Goal: Use online tool/utility: Utilize a website feature to perform a specific function

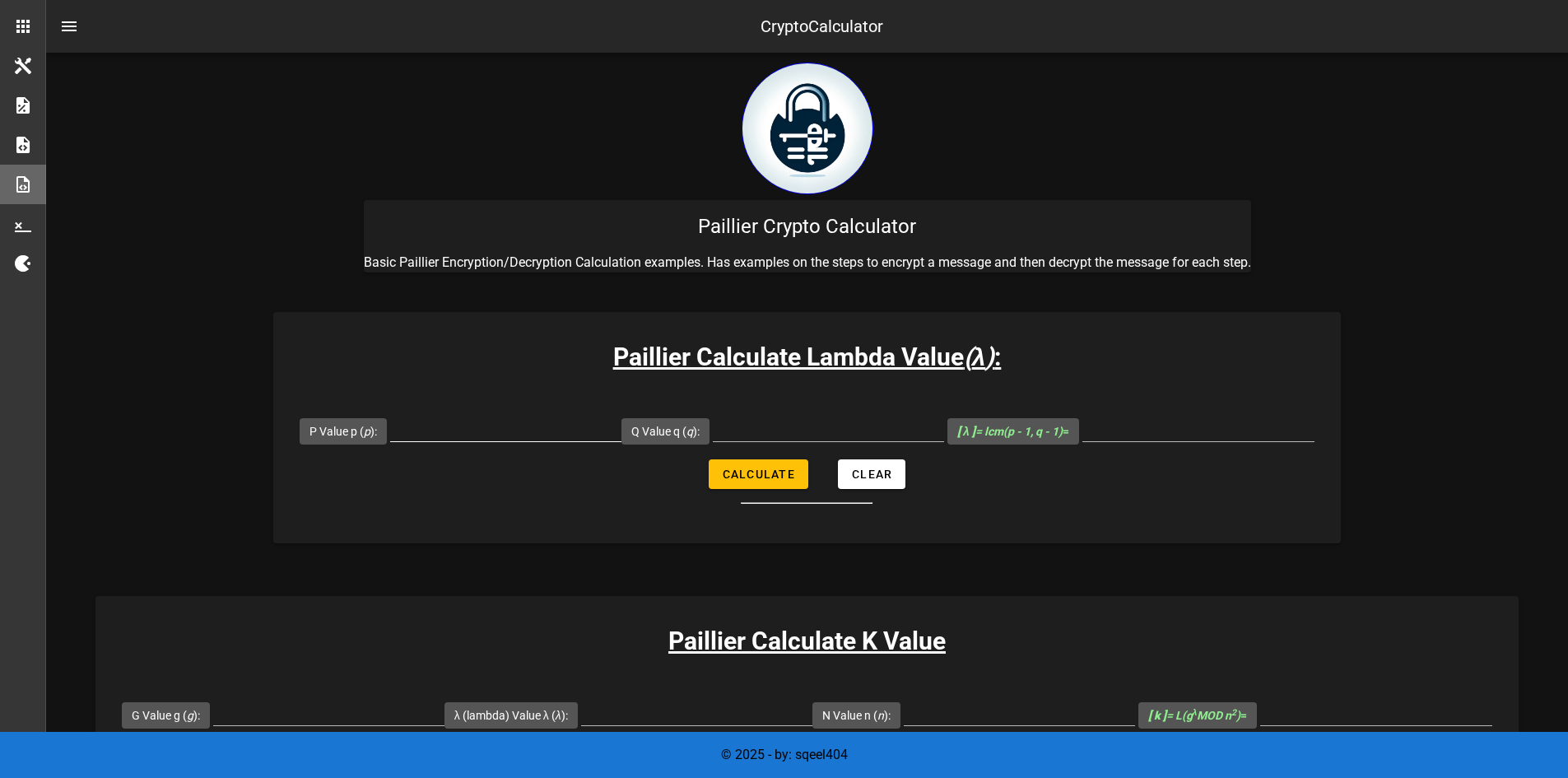
click at [481, 422] on input "P Value p ( p ):" at bounding box center [506, 428] width 231 height 27
click at [774, 441] on div at bounding box center [828, 428] width 231 height 27
click at [600, 436] on input "161" at bounding box center [506, 428] width 231 height 27
type input "107"
click at [786, 424] on input "Q Value q ( q ):" at bounding box center [828, 428] width 231 height 27
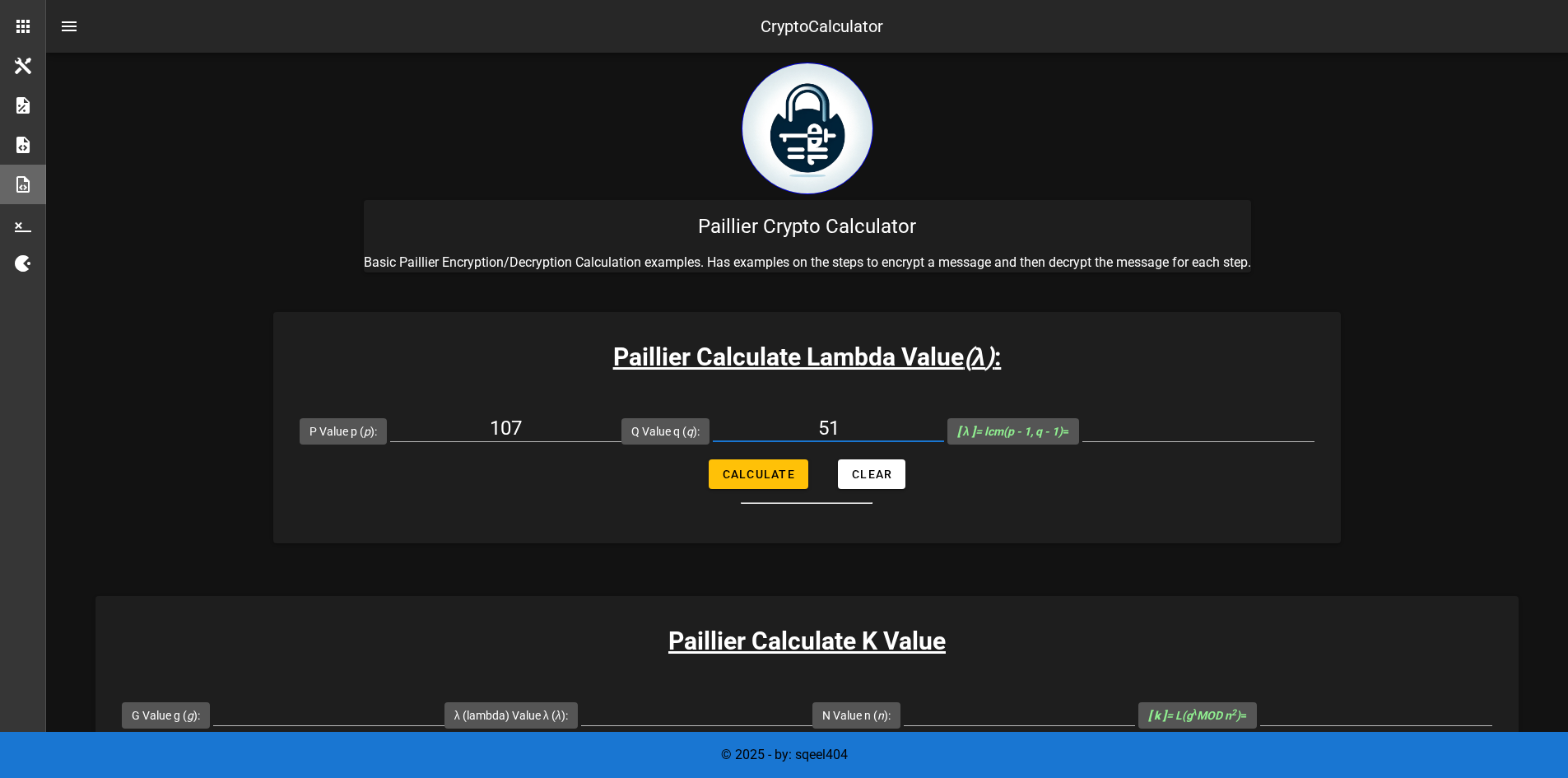
type input "5"
type input "61"
click at [1124, 430] on input "[ λ ] = lcm(p - 1, q - 1) =" at bounding box center [1198, 428] width 232 height 27
click at [1116, 433] on input "[ λ ] = lcm(p - 1, q - 1) =" at bounding box center [1198, 428] width 232 height 27
click at [785, 470] on span "Calculate" at bounding box center [758, 474] width 74 height 13
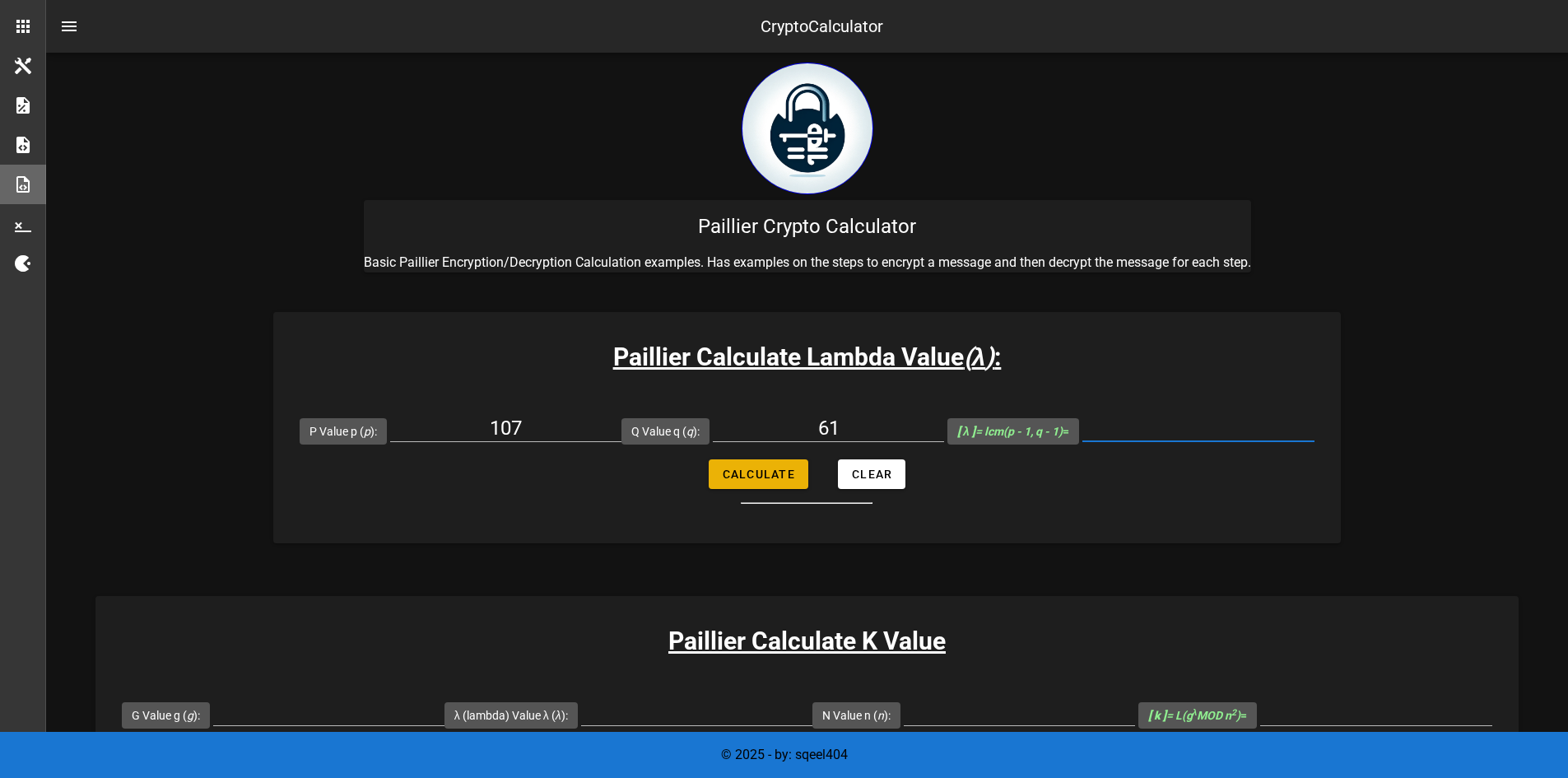
type input "3180"
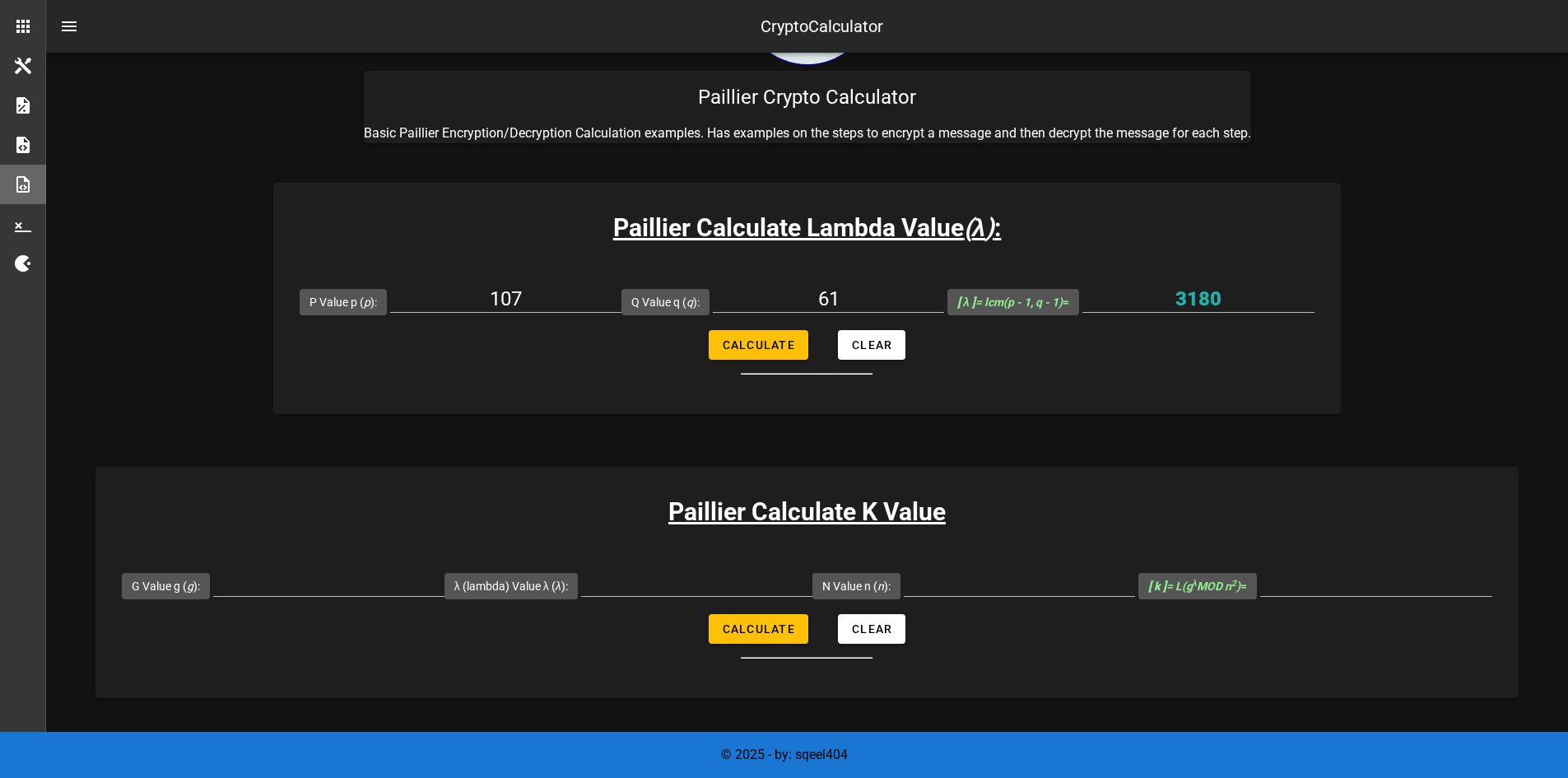
scroll to position [364, 0]
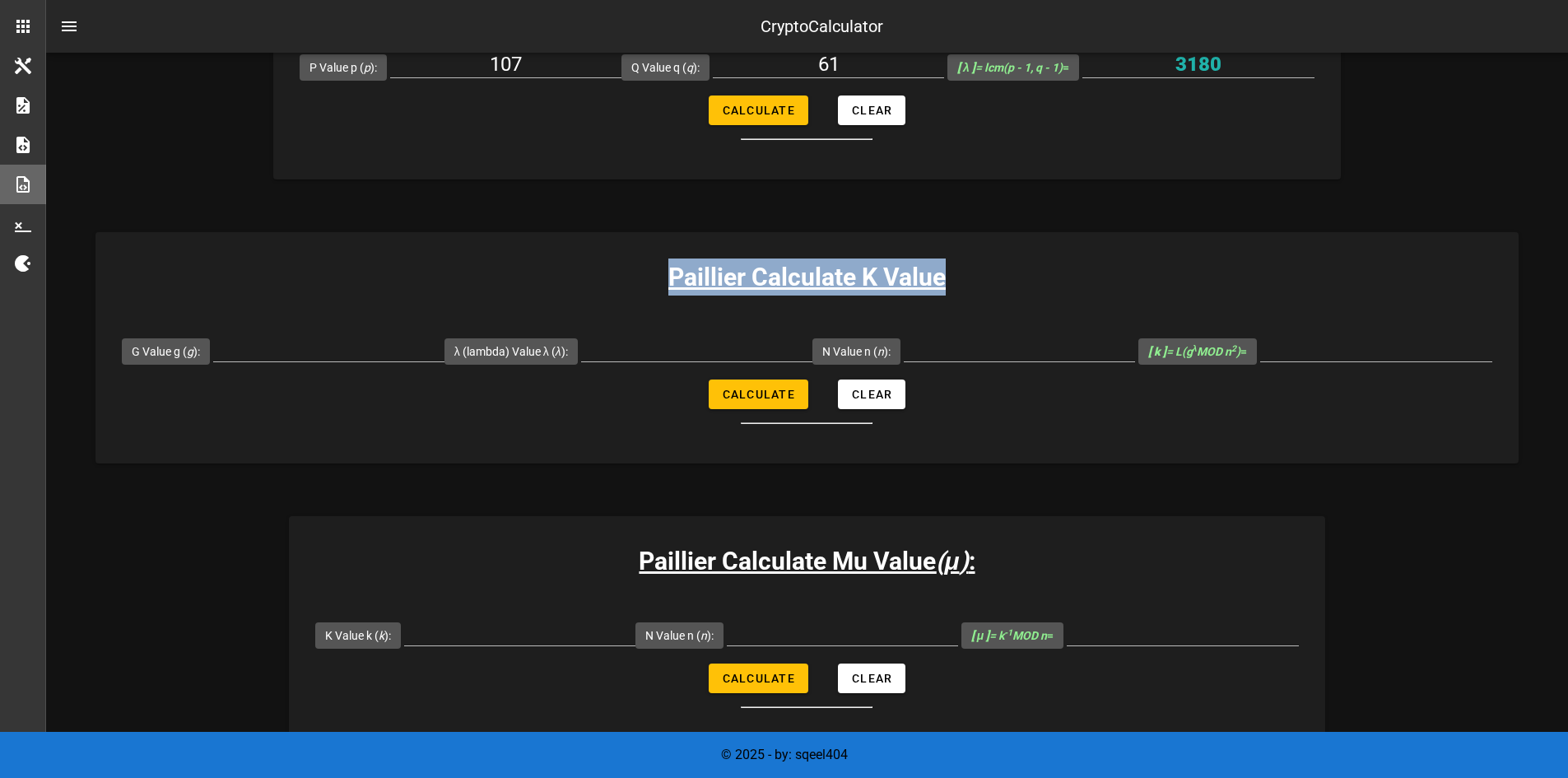
drag, startPoint x: 642, startPoint y: 271, endPoint x: 1077, endPoint y: 277, distance: 435.0
click at [1077, 277] on h3 "Paillier Calculate K Value" at bounding box center [807, 277] width 1423 height 37
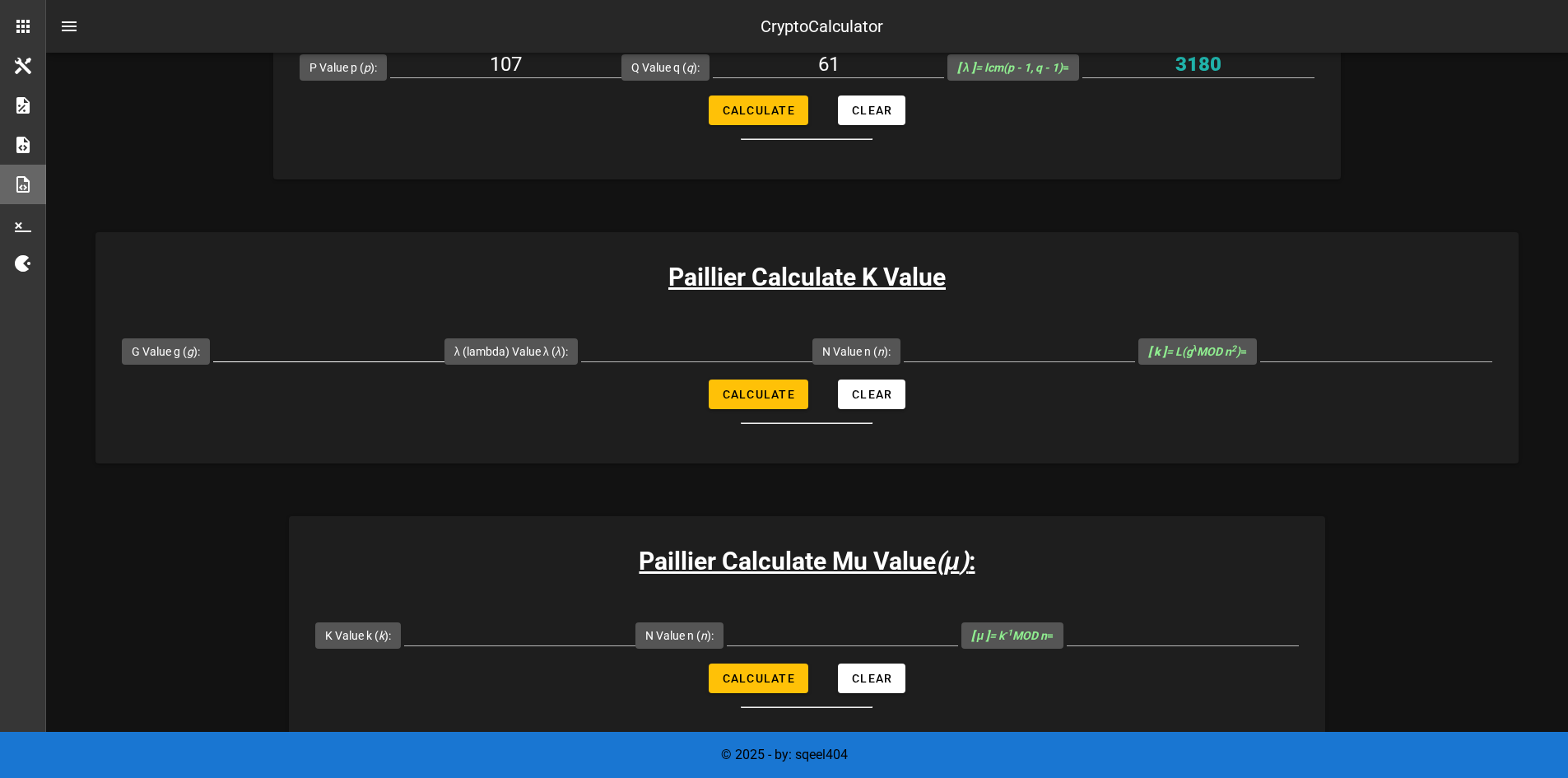
click at [374, 348] on input "G Value g ( g ):" at bounding box center [328, 349] width 231 height 27
type input "7019"
type input "3180"
click at [940, 358] on input "N Value n ( n ):" at bounding box center [1019, 349] width 231 height 27
type input "6527"
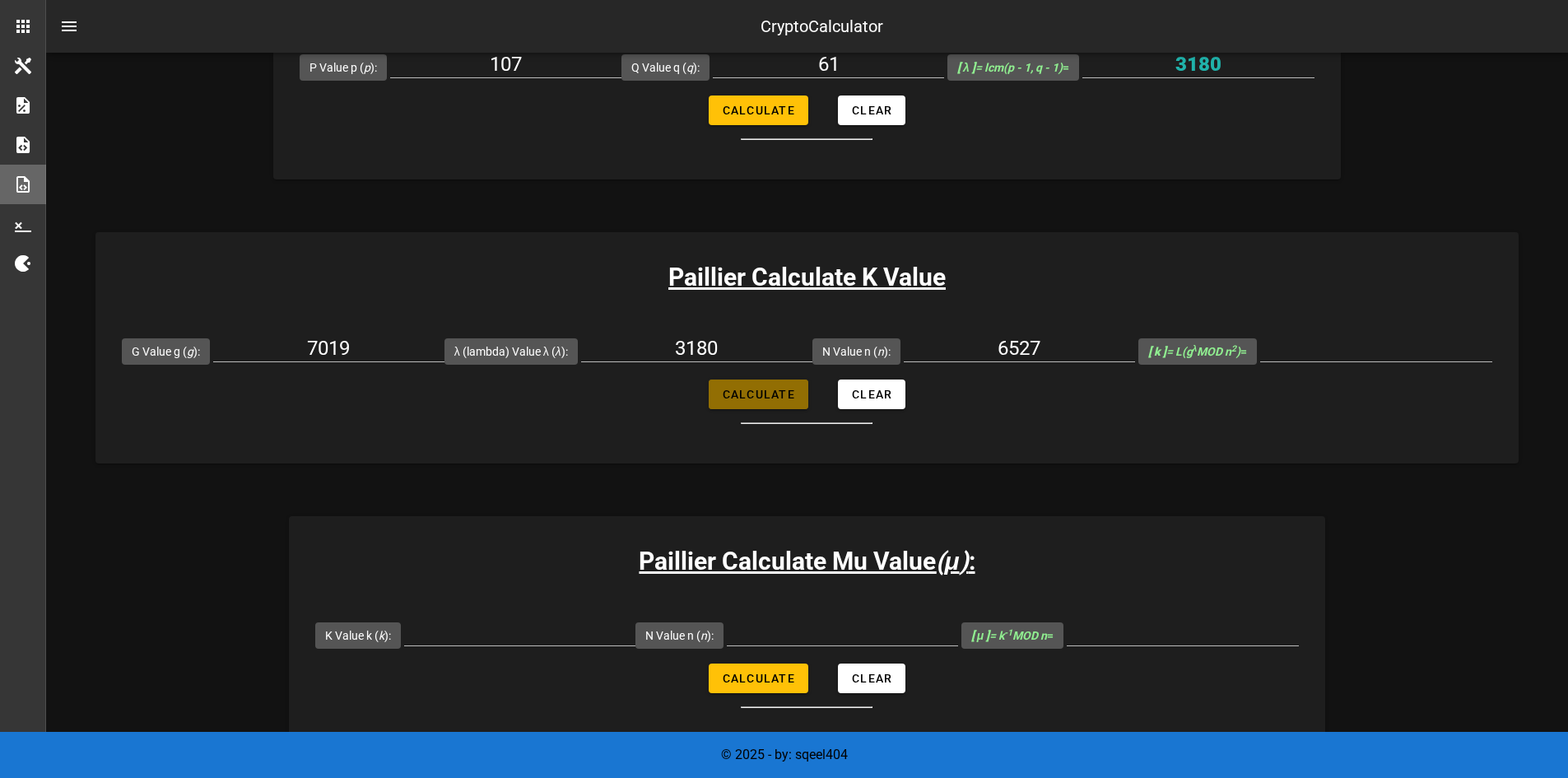
click at [755, 392] on span "Calculate" at bounding box center [758, 394] width 74 height 13
type input "5143"
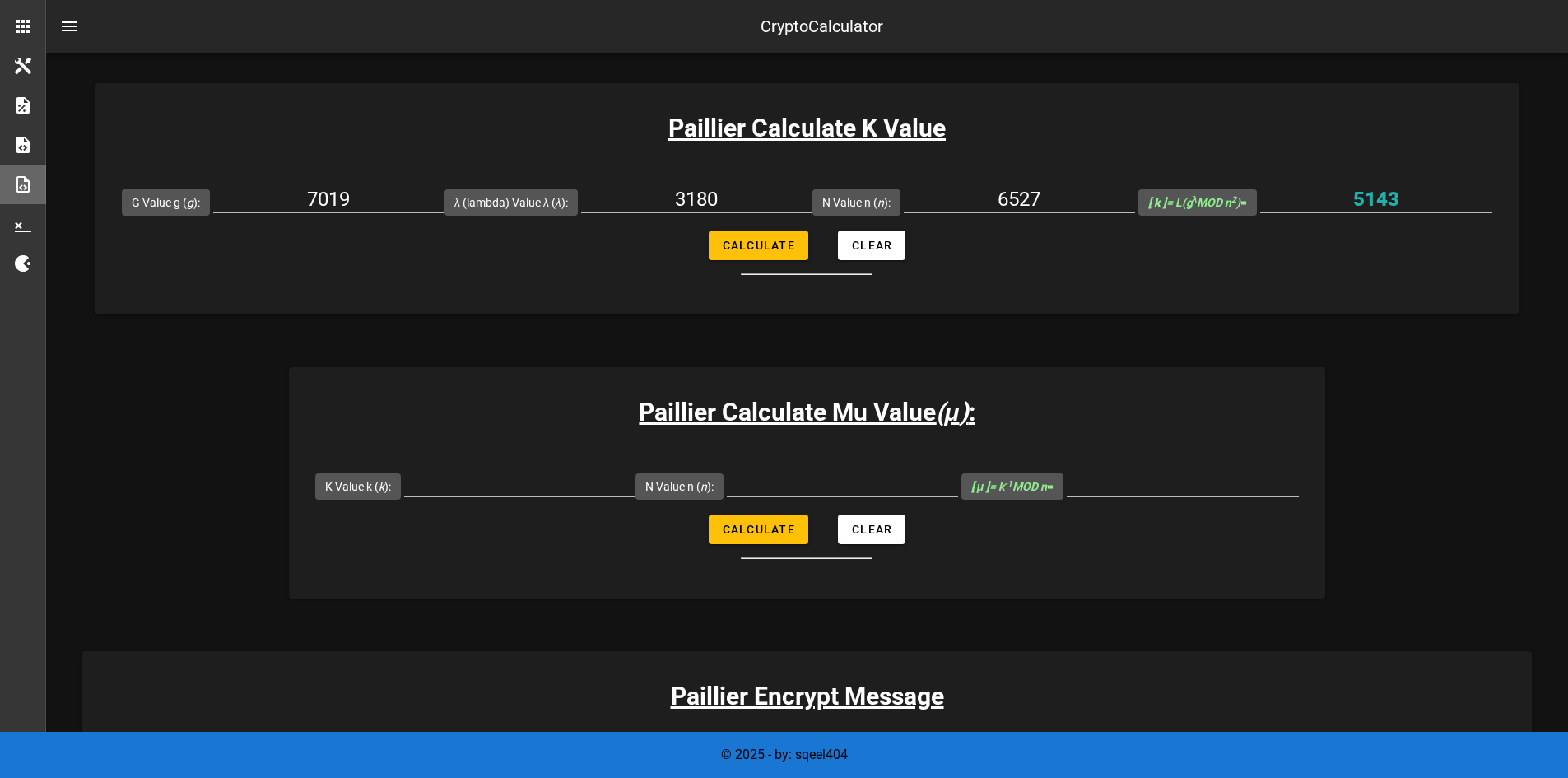
scroll to position [529, 0]
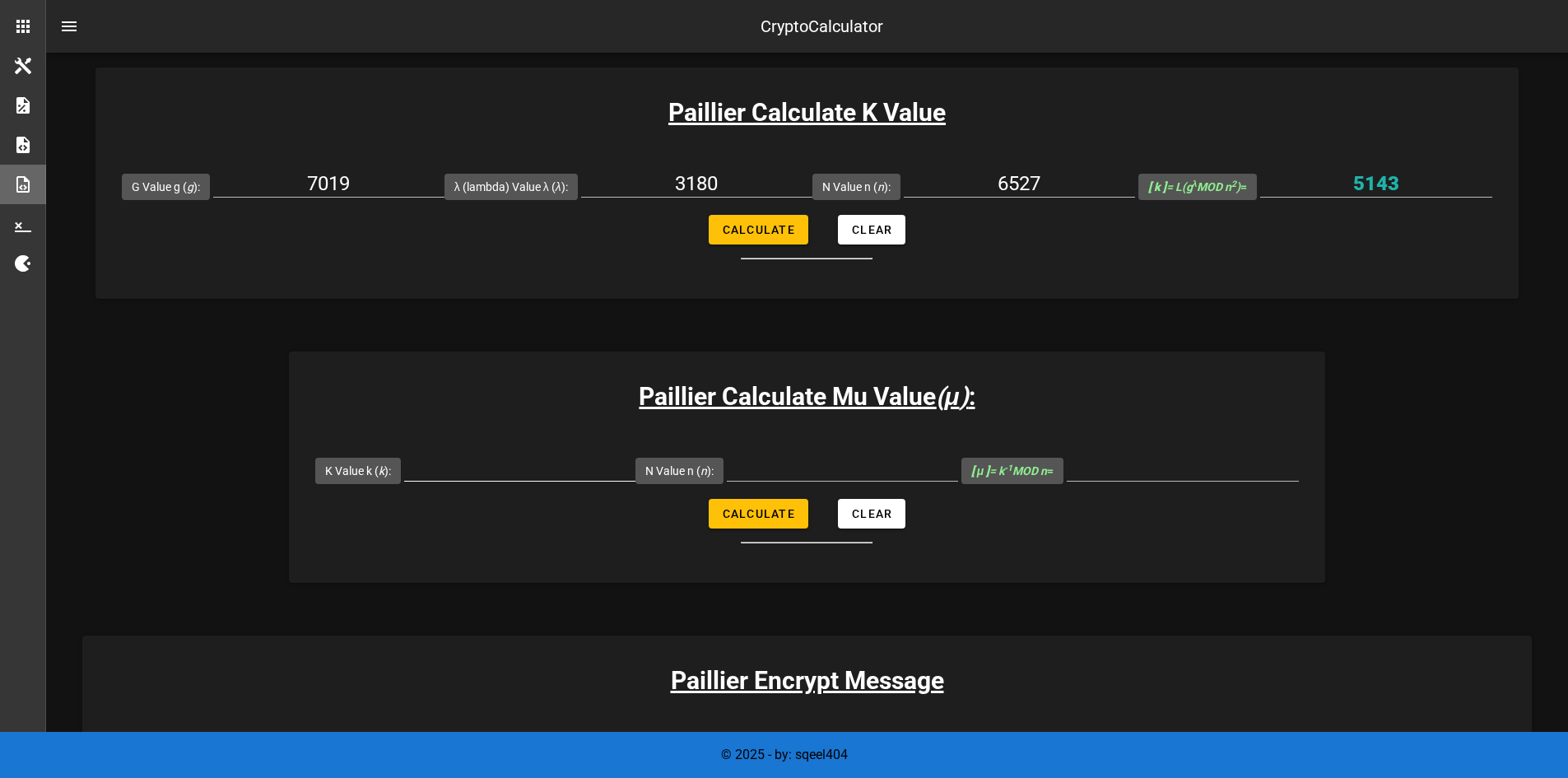
click at [495, 472] on input "K Value k ( k ):" at bounding box center [520, 468] width 231 height 27
type input "5143"
click at [780, 461] on input "N Value n ( n ):" at bounding box center [842, 468] width 231 height 27
type input "6527"
click at [769, 510] on span "Calculate" at bounding box center [758, 514] width 74 height 13
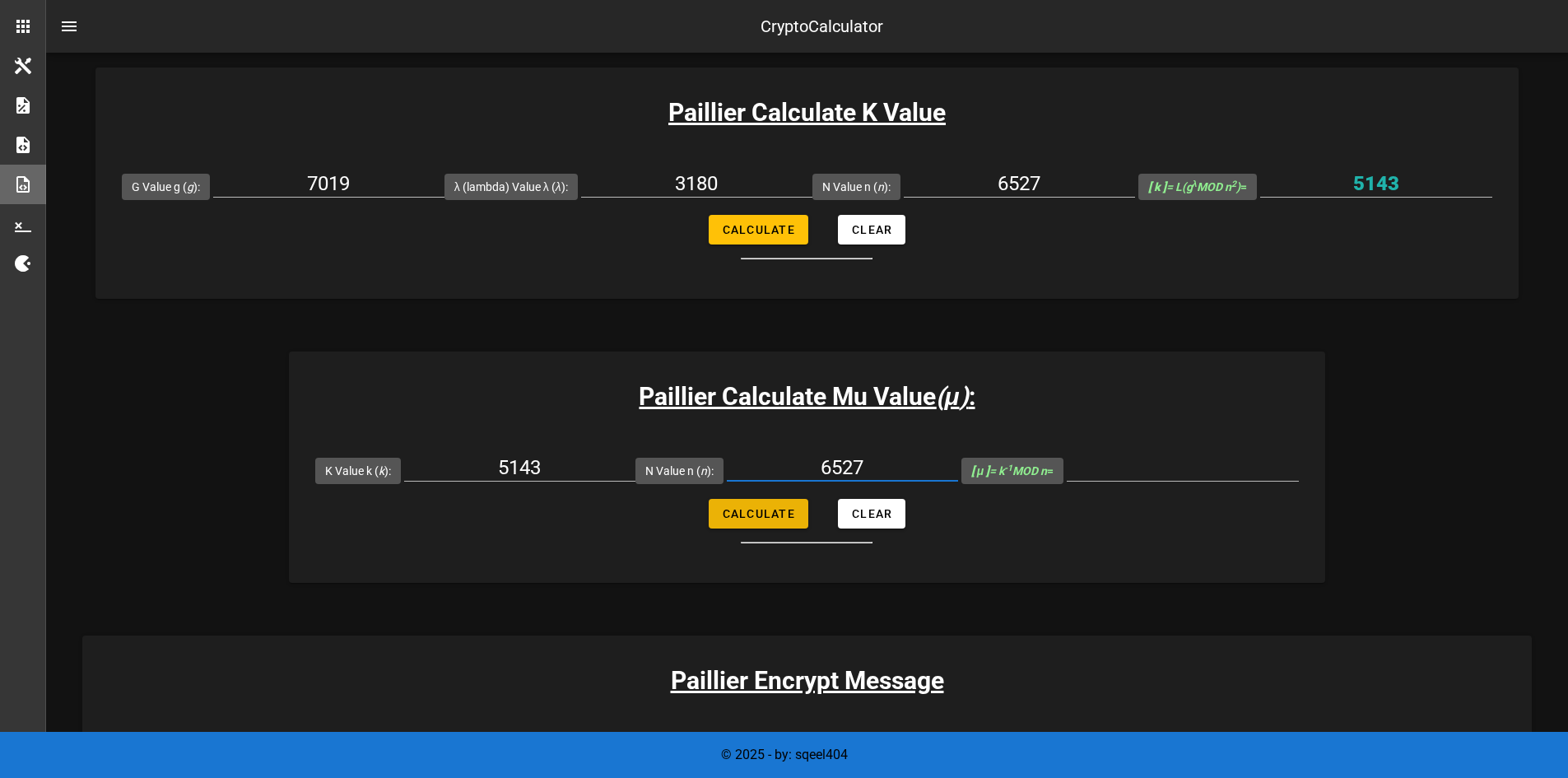
type input "6145"
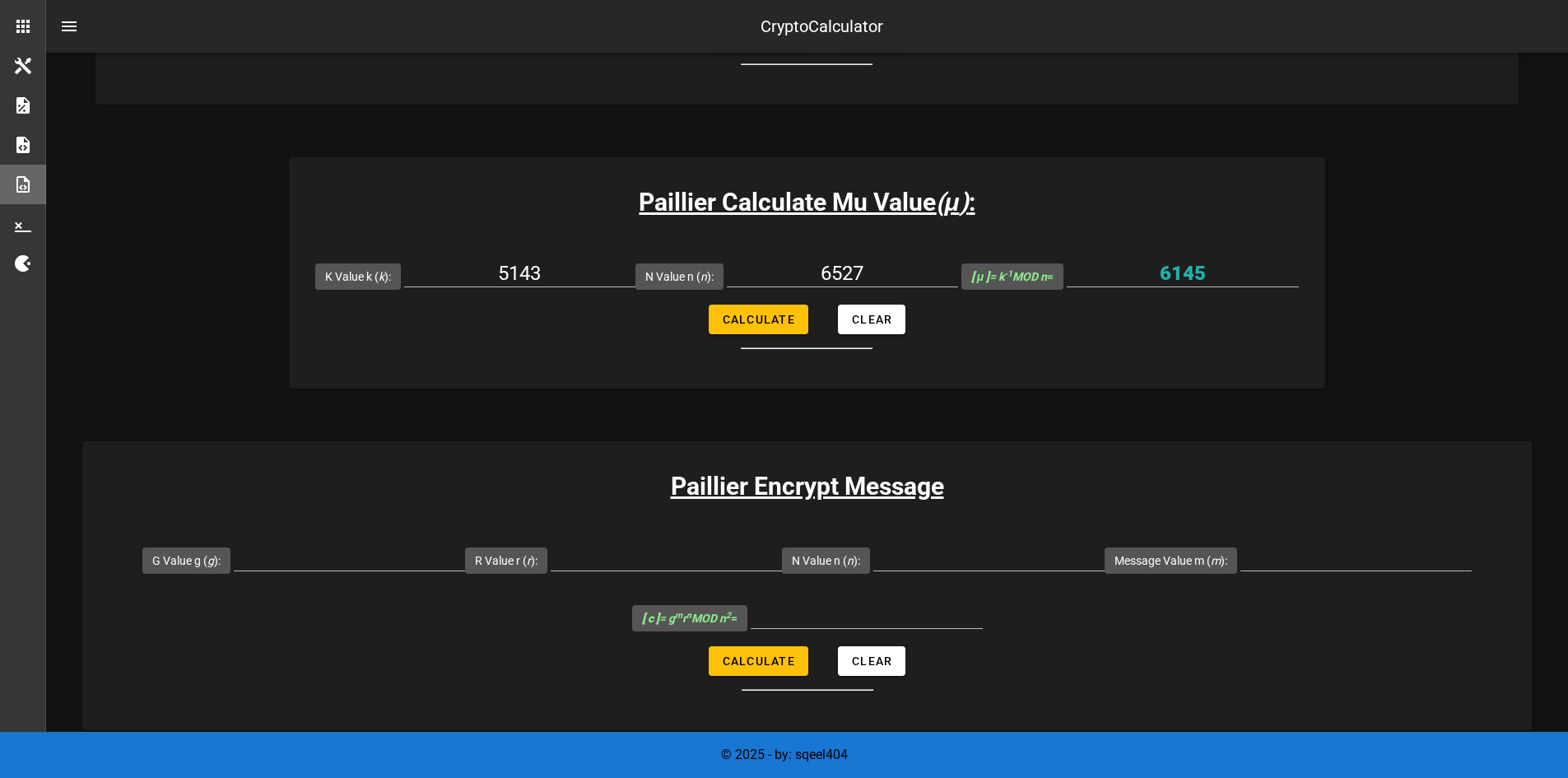
scroll to position [775, 0]
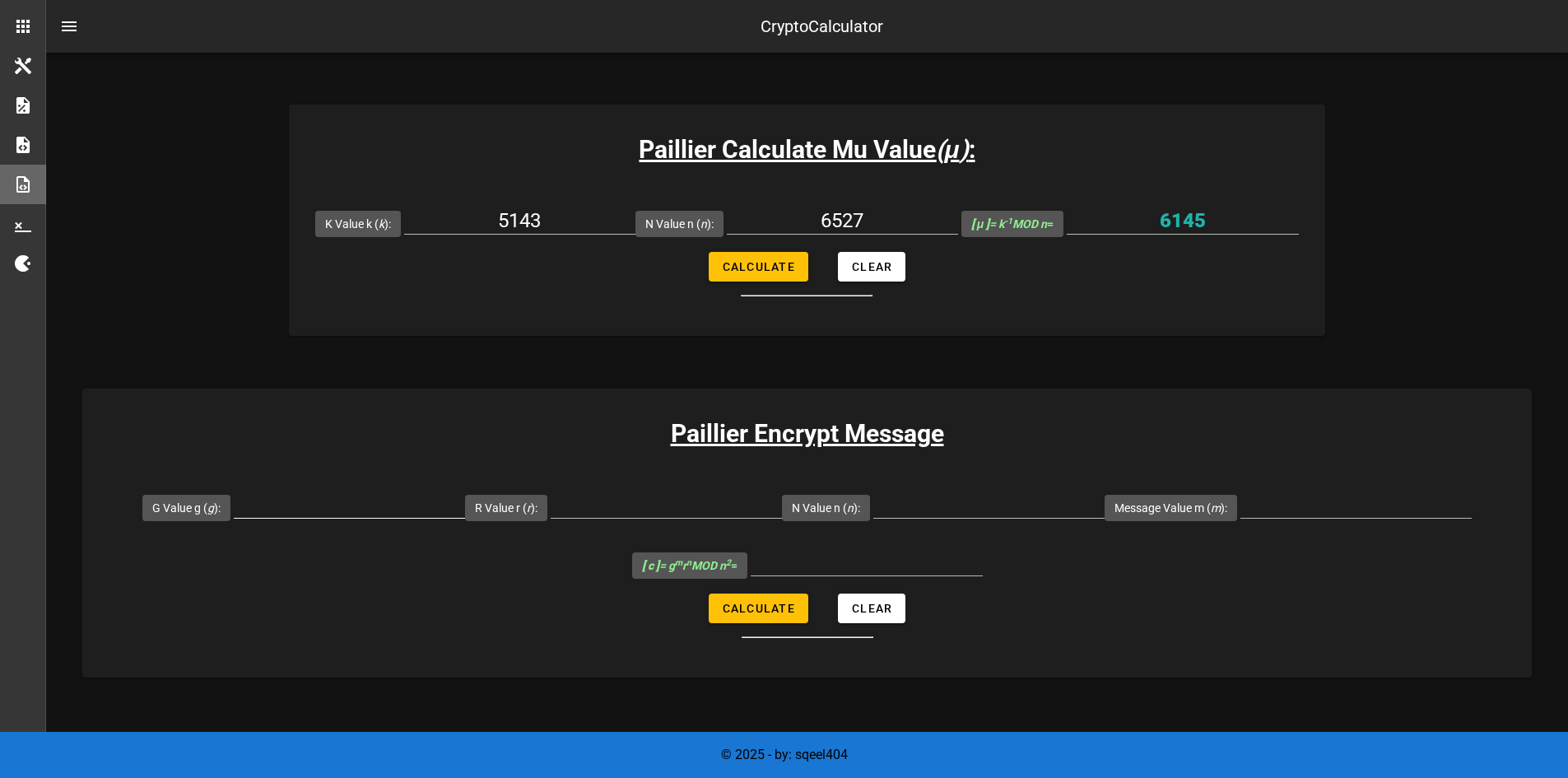
click at [394, 487] on div at bounding box center [349, 508] width 231 height 54
click at [375, 510] on input "G Value g ( g ):" at bounding box center [349, 505] width 231 height 27
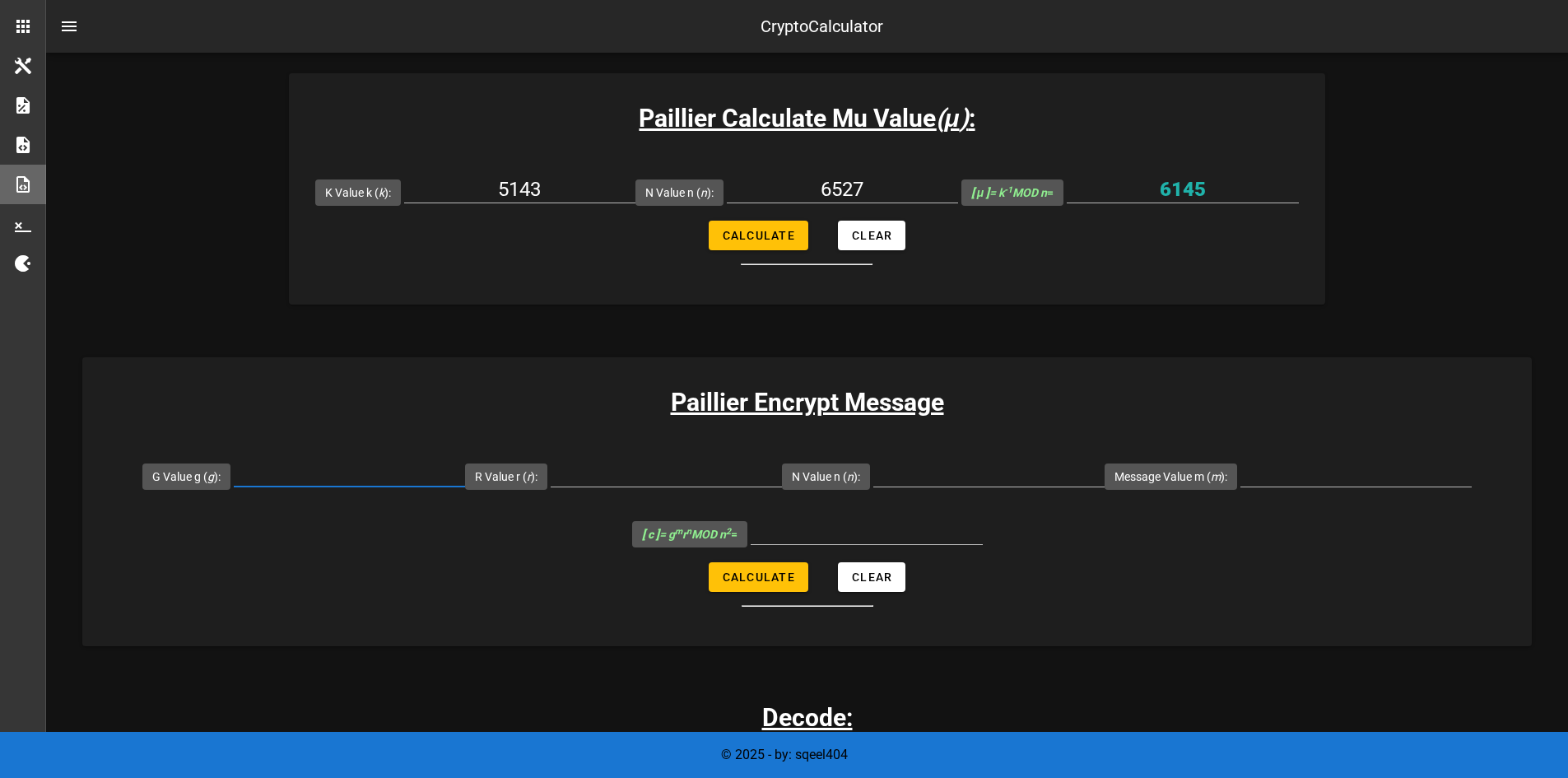
scroll to position [806, 0]
type input "7019"
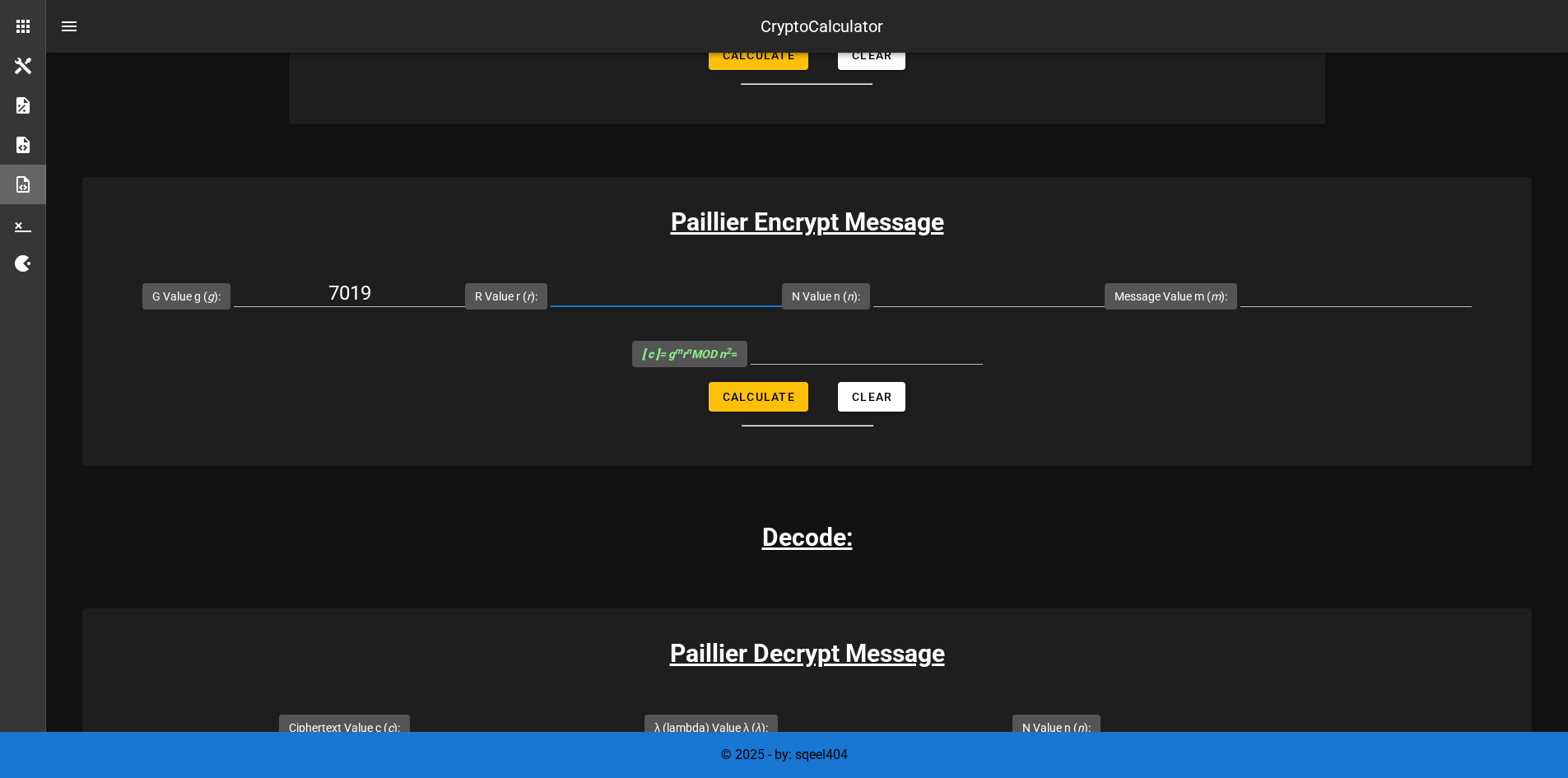
scroll to position [982, 0]
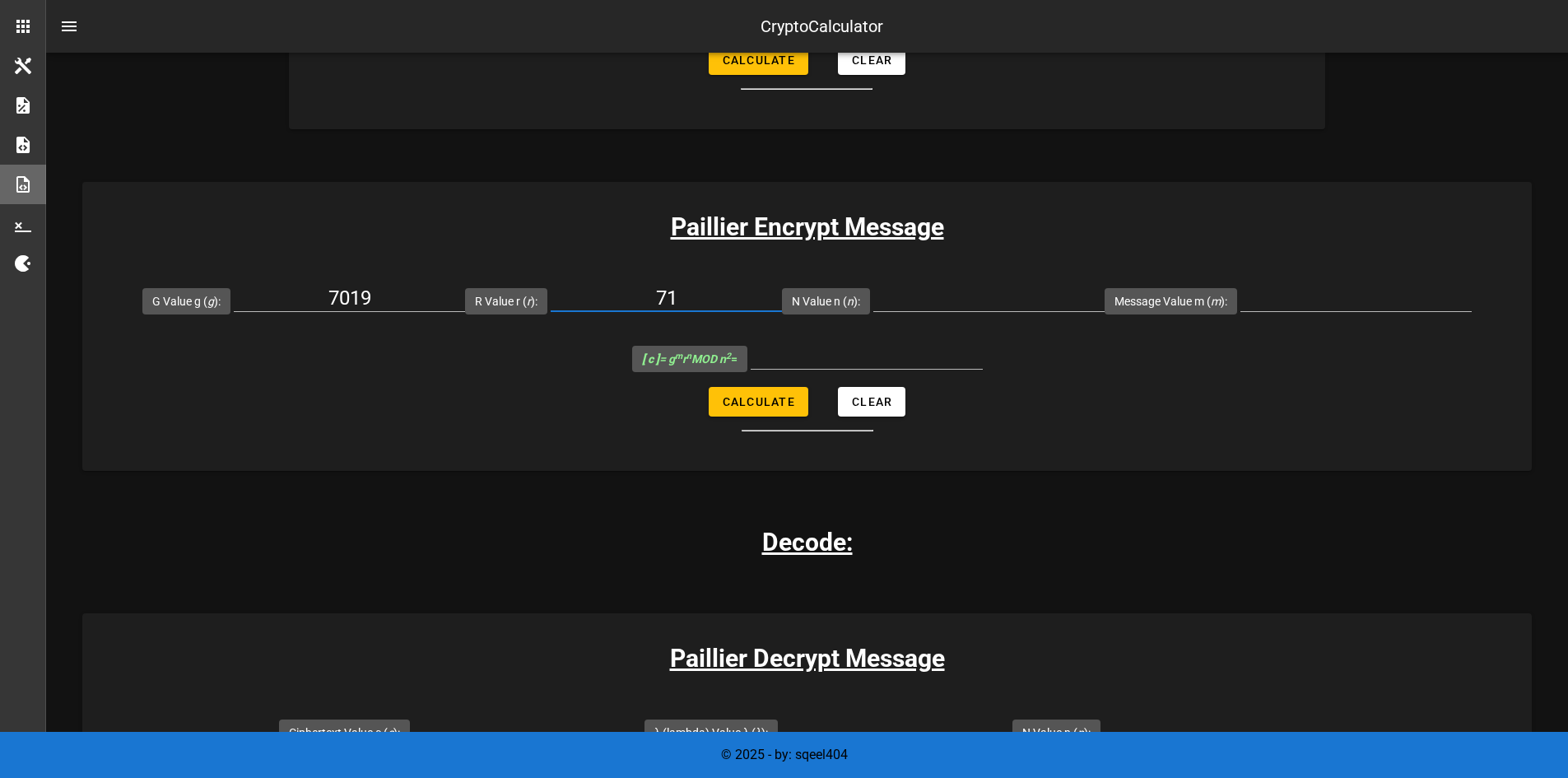
type input "71"
click at [915, 291] on input "N Value n ( n ):" at bounding box center [988, 298] width 231 height 27
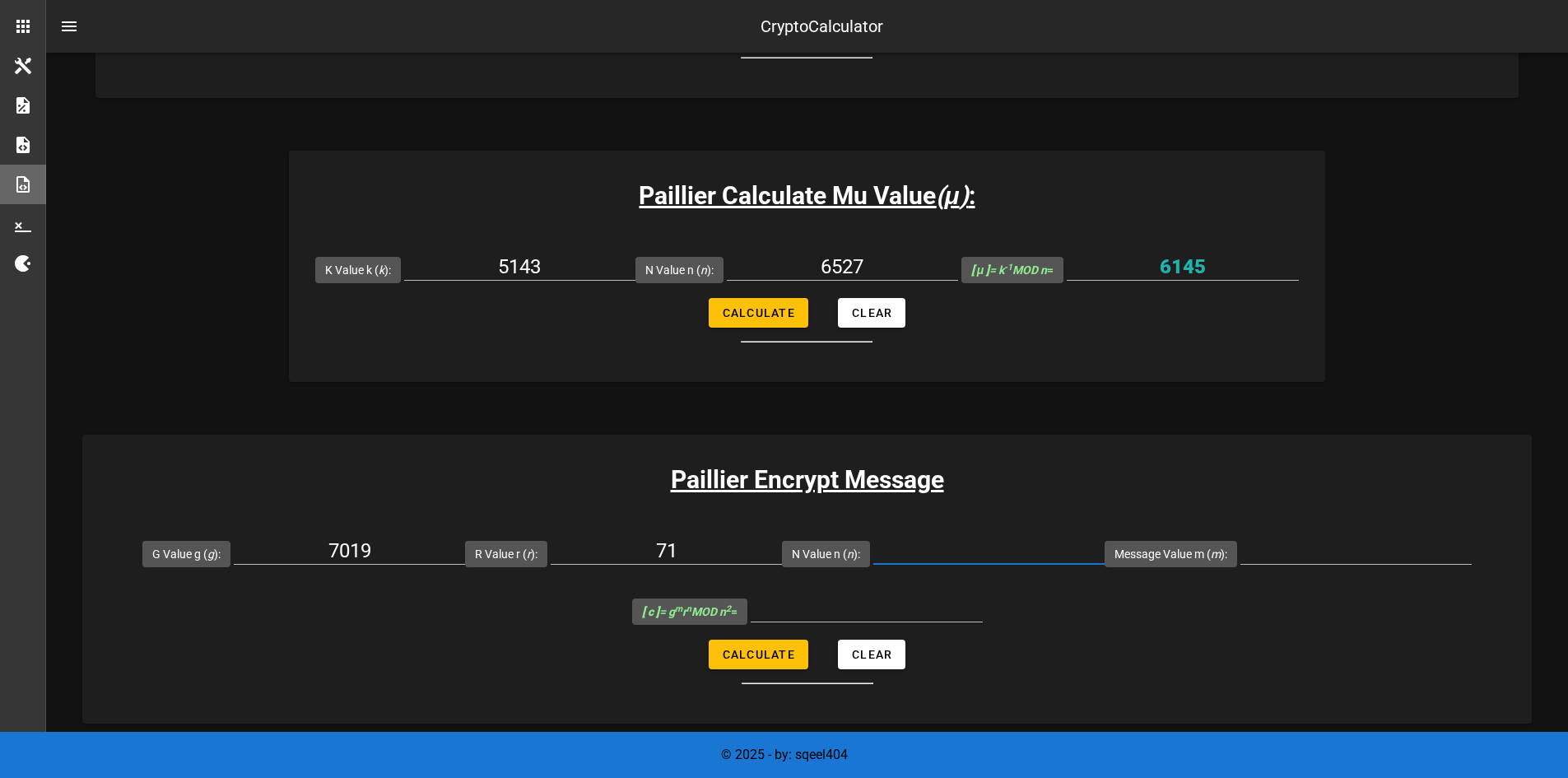
scroll to position [730, 0]
type input "6527"
type input "256"
click at [744, 651] on span "Calculate" at bounding box center [758, 653] width 74 height 13
type input "22787030"
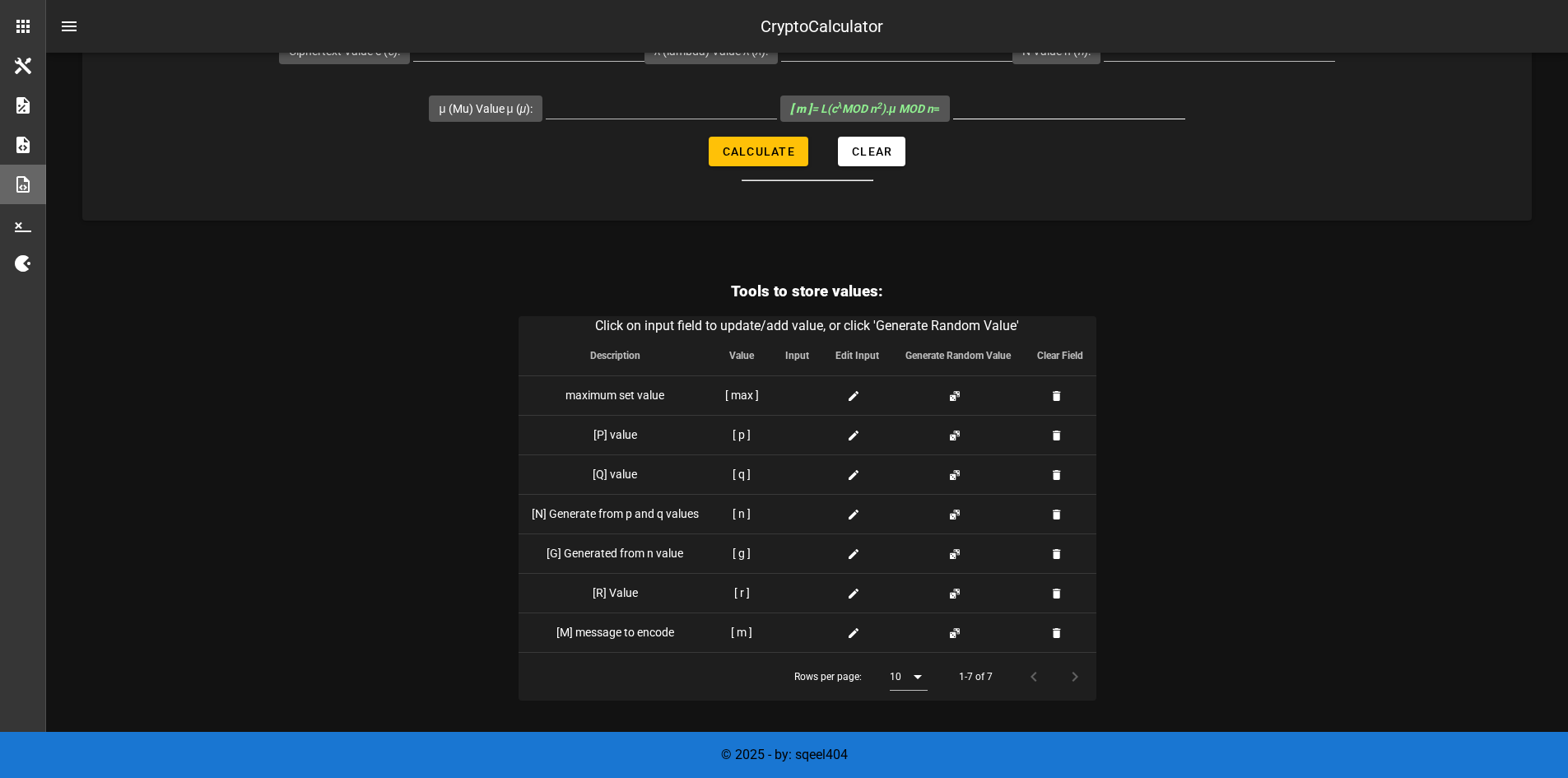
scroll to position [1676, 0]
